Goal: Task Accomplishment & Management: Manage account settings

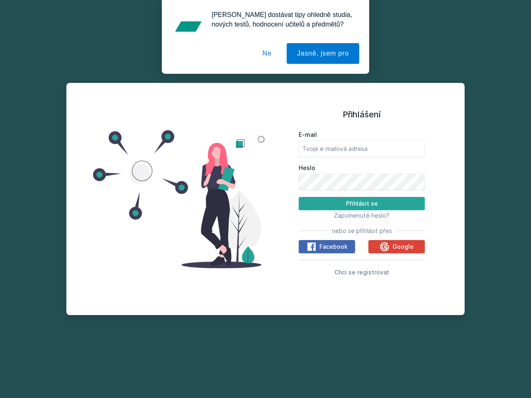
click at [362, 215] on span "Zapomenuté heslo?" at bounding box center [362, 215] width 56 height 7
click at [327, 247] on span "Facebook" at bounding box center [333, 247] width 28 height 8
click at [312, 247] on icon at bounding box center [311, 247] width 10 height 10
click at [396, 247] on span "Google" at bounding box center [402, 247] width 21 height 8
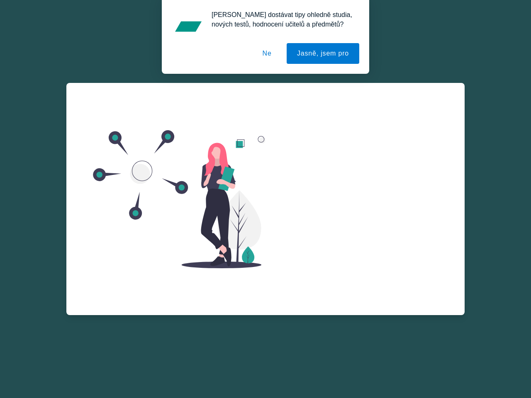
click at [362, 272] on div "Zapomenuté heslo E-mail Zažádat o obnovu hesla Vzpomněl jsem si na heslo" at bounding box center [362, 182] width 126 height 199
click at [324, 53] on button "Jasně, jsem pro" at bounding box center [322, 53] width 73 height 21
